Goal: Transaction & Acquisition: Purchase product/service

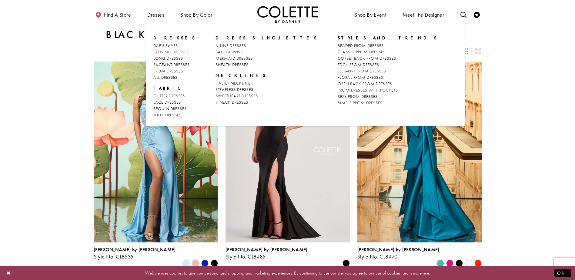
click at [178, 53] on span "EVENING DRESSES" at bounding box center [170, 51] width 35 height 5
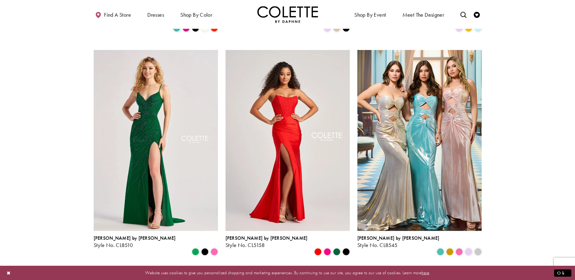
scroll to position [283, 0]
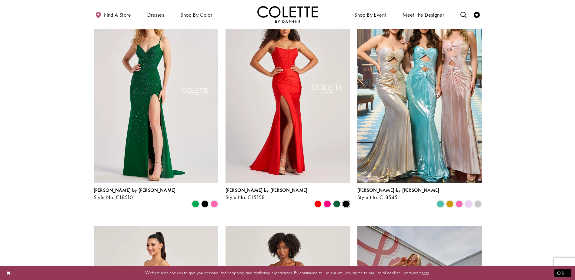
click at [349, 200] on span "Product List" at bounding box center [346, 203] width 7 height 7
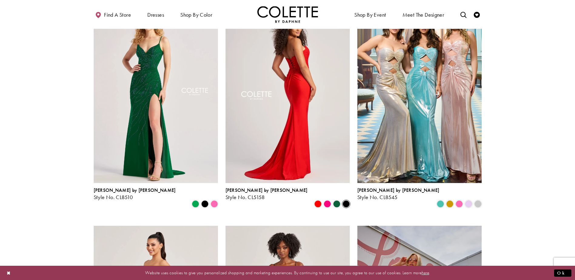
click at [309, 91] on img "Visit Colette by Daphne Style No. CL5158 Page" at bounding box center [288, 92] width 124 height 181
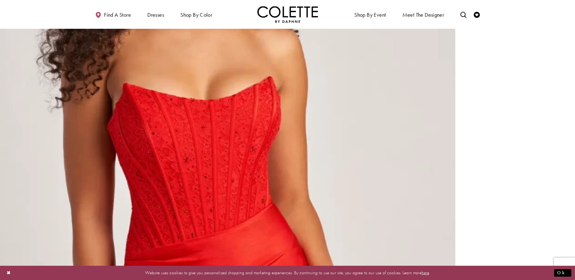
scroll to position [1203, 0]
